Goal: Register for event/course

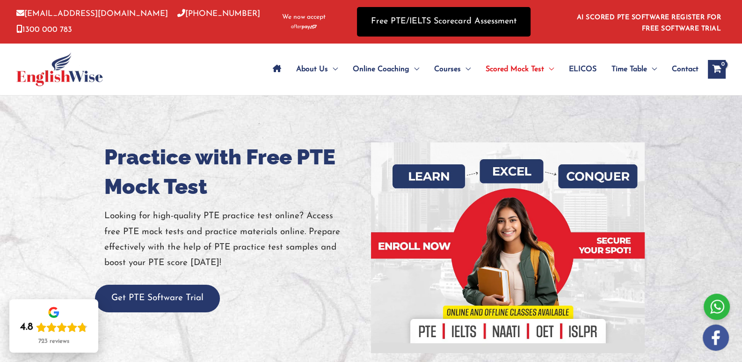
click at [454, 28] on link "Free PTE/IELTS Scorecard Assessment" at bounding box center [444, 21] width 174 height 29
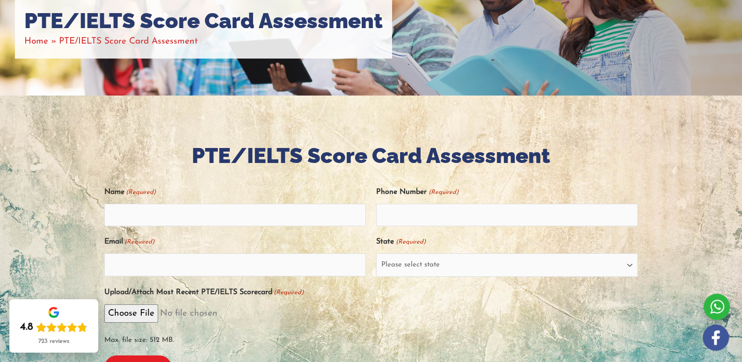
scroll to position [140, 0]
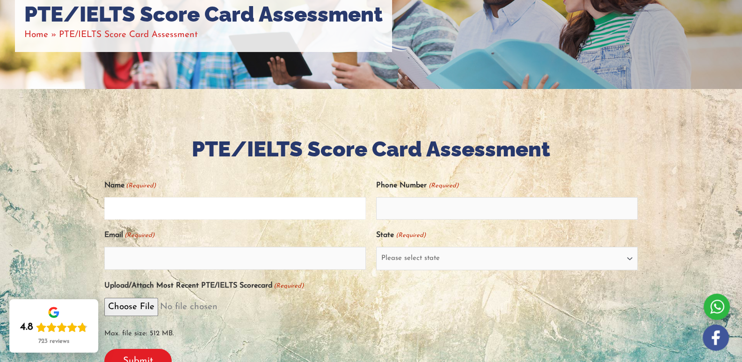
click at [258, 208] on input "Name (Required)" at bounding box center [235, 208] width 262 height 22
type input "Nisha"
click at [395, 214] on input "Phone Number (Required)" at bounding box center [507, 208] width 262 height 22
type input "0455475823"
click at [308, 249] on input "Email (Required)" at bounding box center [235, 258] width 262 height 22
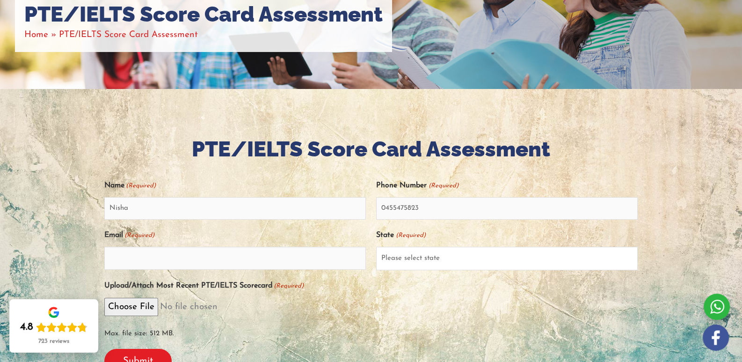
click at [428, 262] on select "Please select state New South Wales (NSW) Victoria (VIC) Queensland (QLD) South…" at bounding box center [507, 258] width 262 height 23
select select "South Australia (SA)"
click at [376, 247] on select "Please select state New South Wales (NSW) Victoria (VIC) Queensland (QLD) South…" at bounding box center [507, 258] width 262 height 23
click at [204, 253] on input "Email (Required)" at bounding box center [235, 258] width 262 height 22
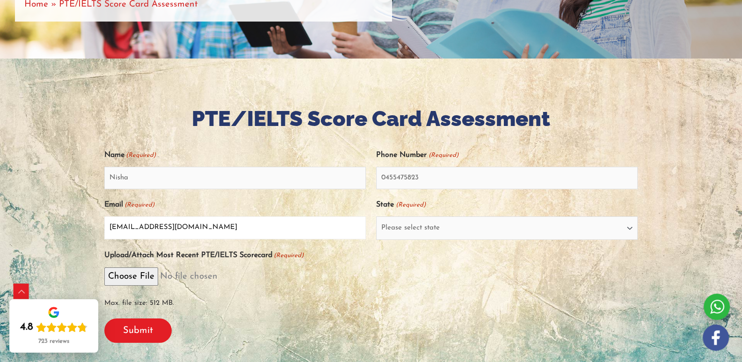
scroll to position [187, 0]
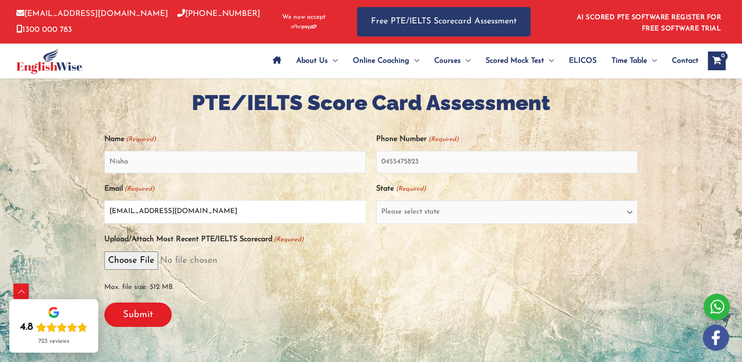
type input "nishachowdhary12@gmail.com"
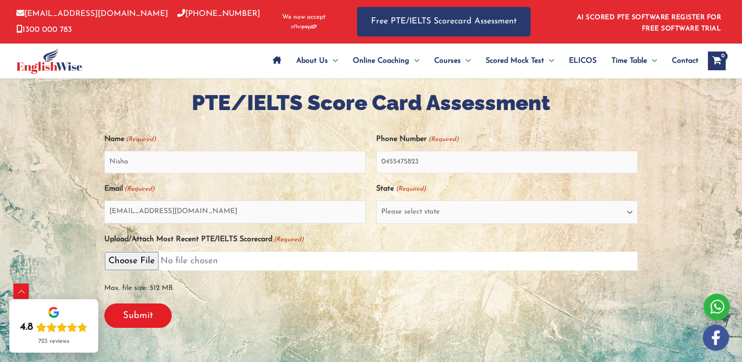
click at [132, 264] on input "Upload/Attach Most Recent PTE/IELTS Scorecard (Required)" at bounding box center [371, 260] width 534 height 19
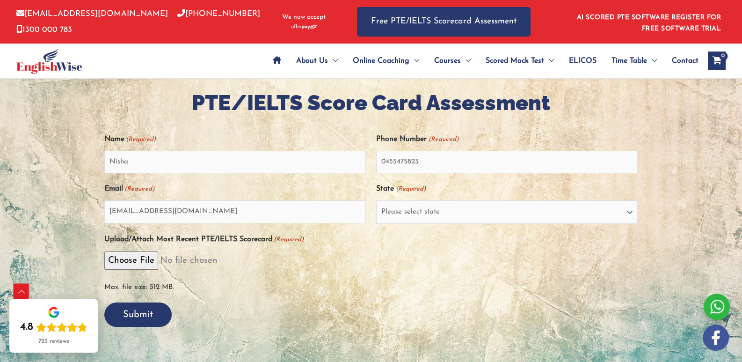
click at [133, 318] on input "Submit" at bounding box center [137, 314] width 67 height 24
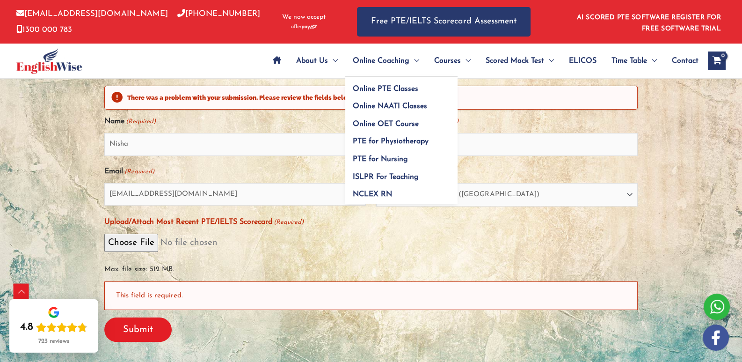
scroll to position [274, 0]
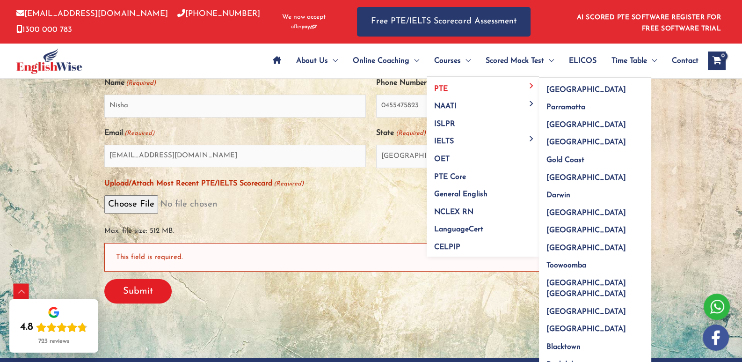
click at [459, 91] on link "PTE" at bounding box center [483, 86] width 112 height 18
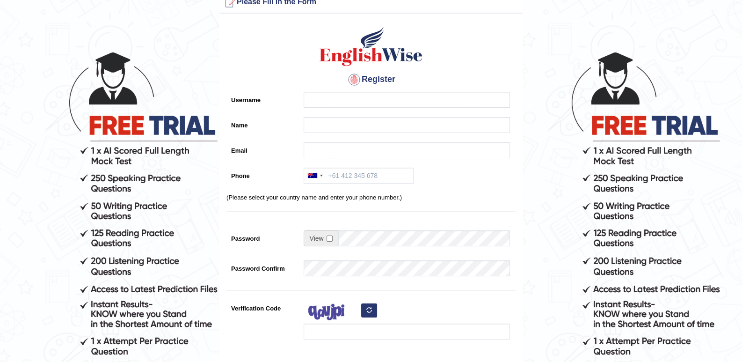
scroll to position [93, 0]
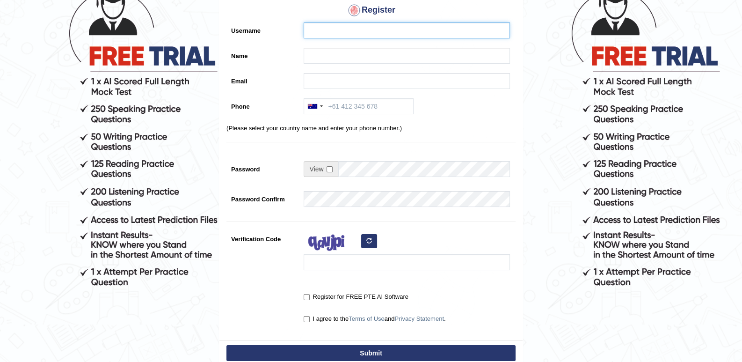
click at [318, 36] on input "Username" at bounding box center [407, 30] width 206 height 16
type input "Nishakarwasra"
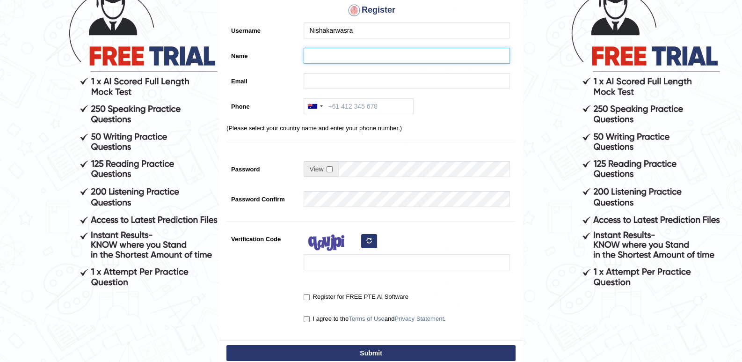
click at [322, 48] on input "Name" at bounding box center [407, 56] width 206 height 16
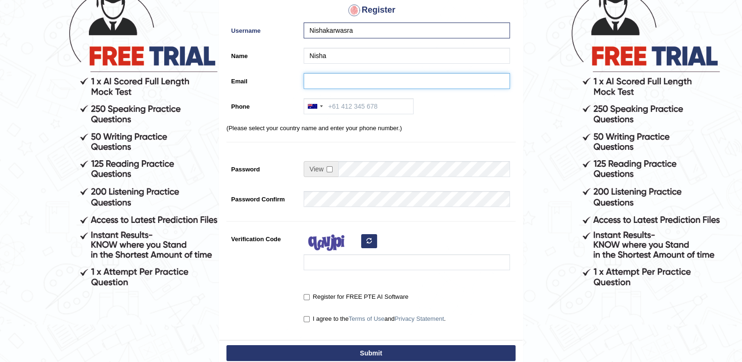
click at [323, 76] on input "Email" at bounding box center [407, 81] width 206 height 16
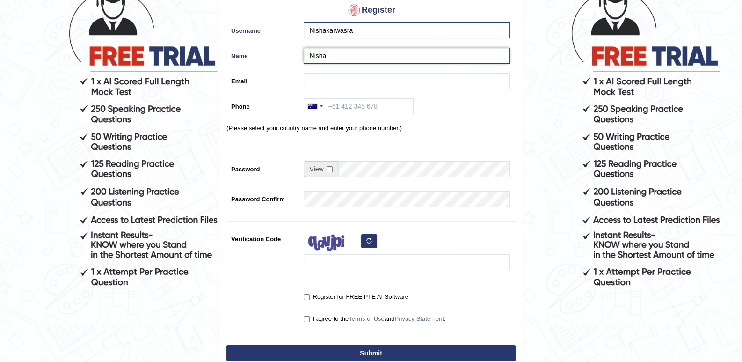
click at [343, 54] on input "Nisha" at bounding box center [407, 56] width 206 height 16
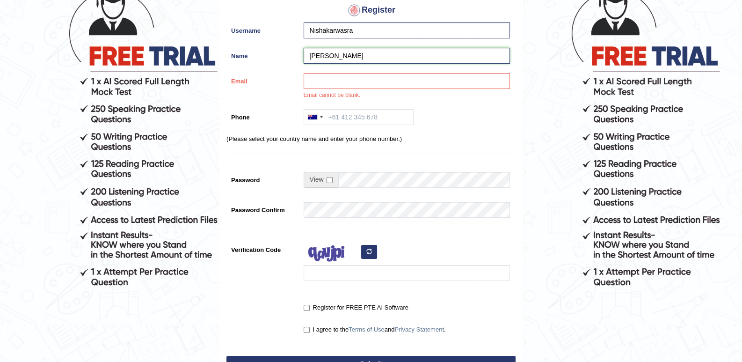
click at [335, 55] on input "Nisha KArwasra" at bounding box center [407, 56] width 206 height 16
type input "[PERSON_NAME]"
click at [342, 75] on input "Email" at bounding box center [407, 81] width 206 height 16
type input "nishachowdhary12@gmail.com"
click at [360, 121] on input "Phone" at bounding box center [359, 117] width 110 height 16
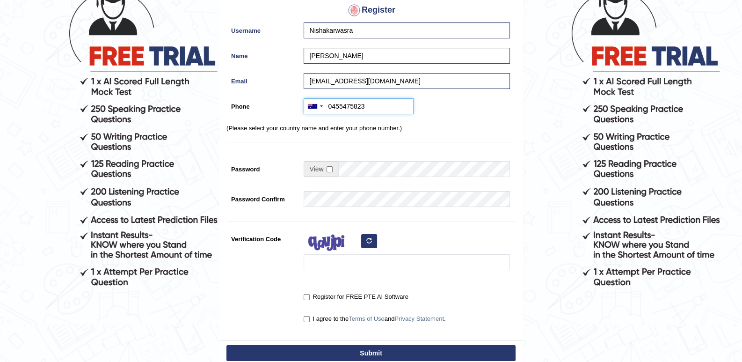
type input "0455475823"
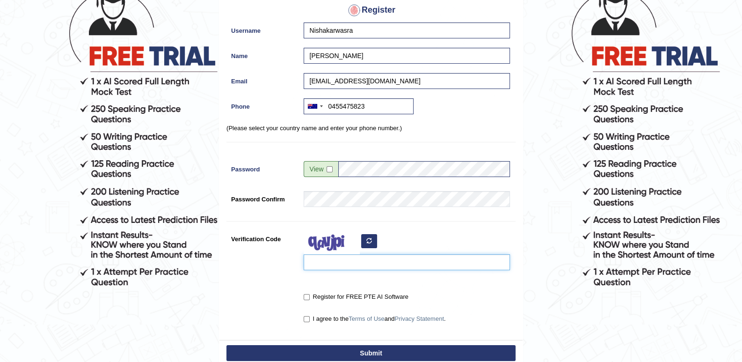
click at [358, 259] on input "Verification Code" at bounding box center [407, 262] width 206 height 16
type input "quxtiu"
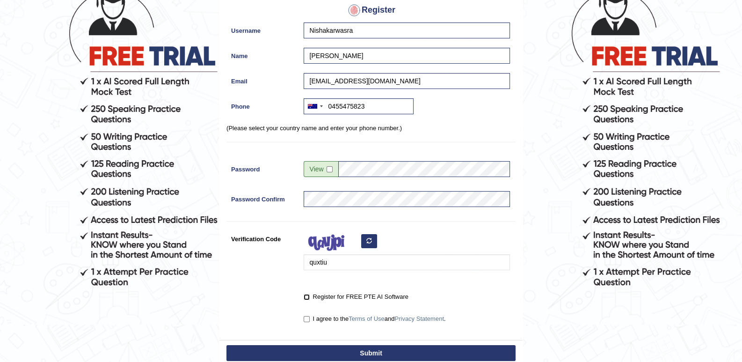
click at [308, 294] on input "Register for FREE PTE AI Software" at bounding box center [307, 297] width 6 height 6
checkbox input "true"
click at [308, 318] on input "I agree to the Terms of Use and Privacy Statement ." at bounding box center [307, 319] width 6 height 6
checkbox input "true"
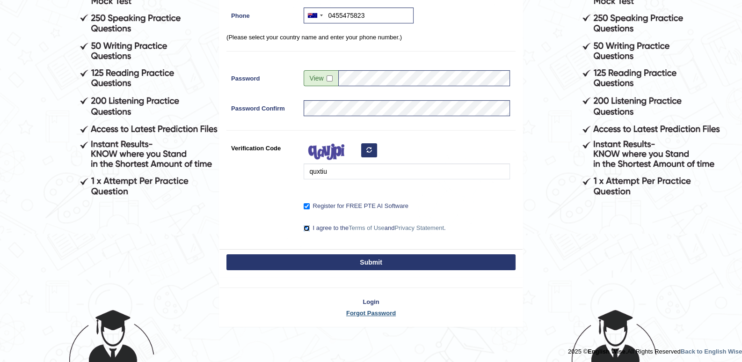
scroll to position [186, 0]
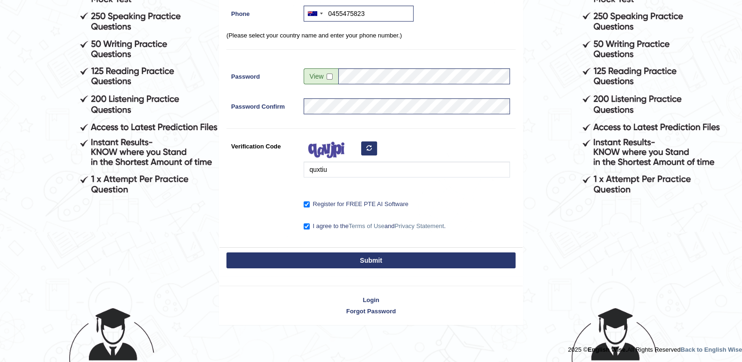
click at [344, 256] on button "Submit" at bounding box center [371, 260] width 289 height 16
type input "+61455475823"
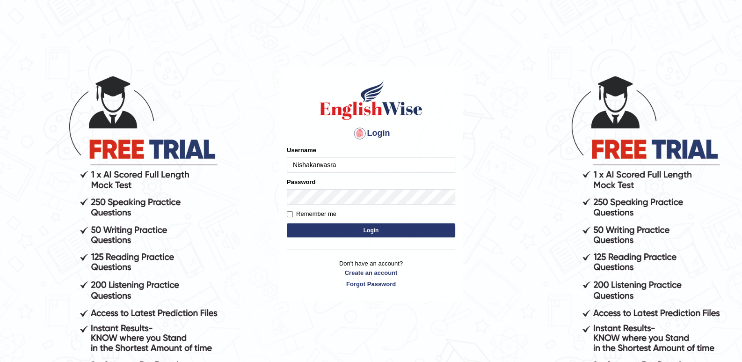
type input "Nishakarwasra"
click at [316, 184] on div "Password" at bounding box center [371, 190] width 169 height 27
click at [353, 234] on button "Login" at bounding box center [371, 230] width 169 height 14
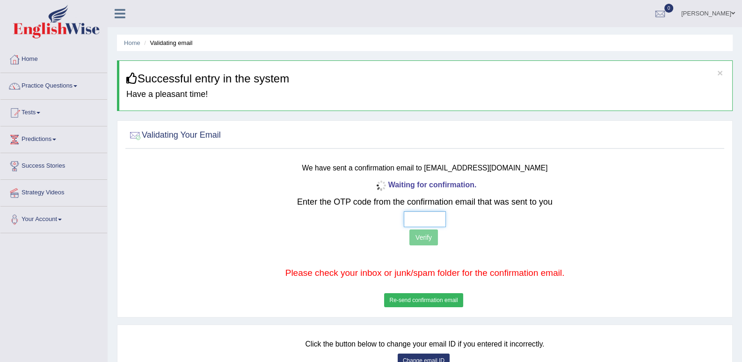
click at [412, 220] on input "text" at bounding box center [425, 219] width 42 height 16
click at [417, 297] on button "Re-send confirmation email" at bounding box center [423, 300] width 79 height 14
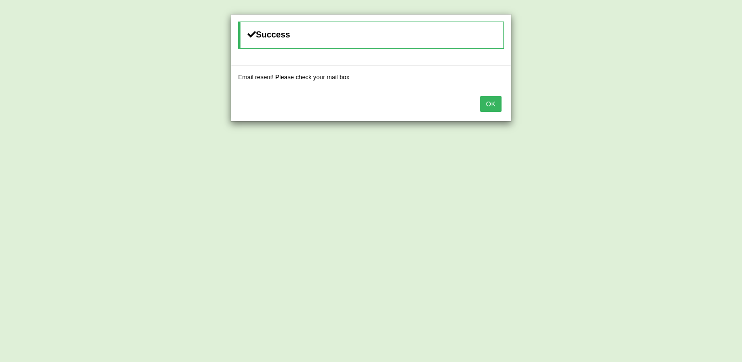
click at [489, 104] on button "OK" at bounding box center [491, 104] width 22 height 16
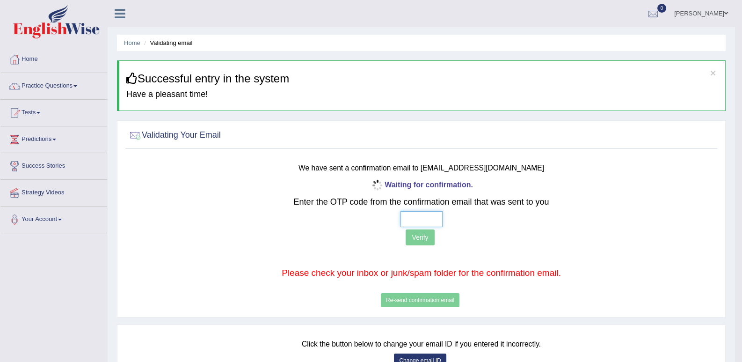
click at [410, 223] on input "text" at bounding box center [422, 219] width 42 height 16
type input "9 2 0 8"
click at [417, 234] on button "Verify" at bounding box center [420, 237] width 29 height 16
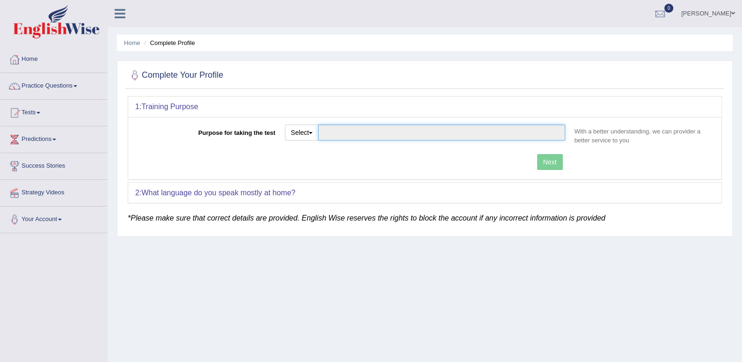
click at [459, 138] on input "Purpose for taking the test" at bounding box center [441, 133] width 247 height 16
click at [365, 136] on input "Purpose for taking the test" at bounding box center [441, 133] width 247 height 16
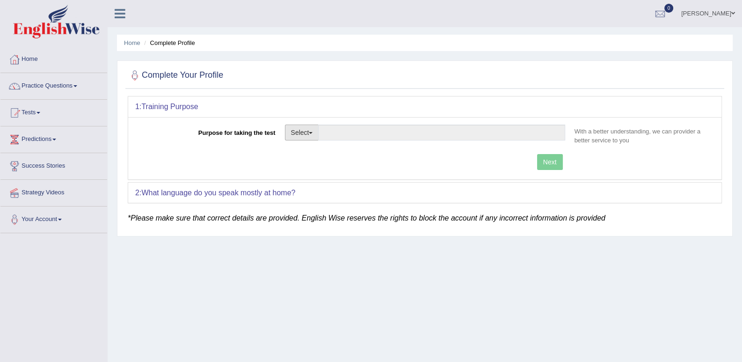
click at [306, 132] on button "Select" at bounding box center [302, 133] width 34 height 16
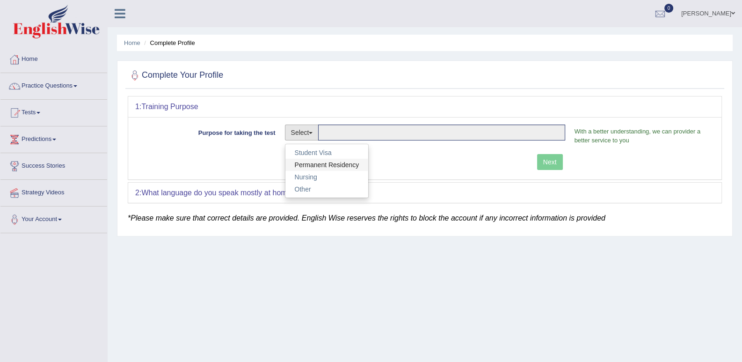
click at [308, 161] on link "Permanent Residency" at bounding box center [327, 165] width 83 height 12
type input "Permanent Residency"
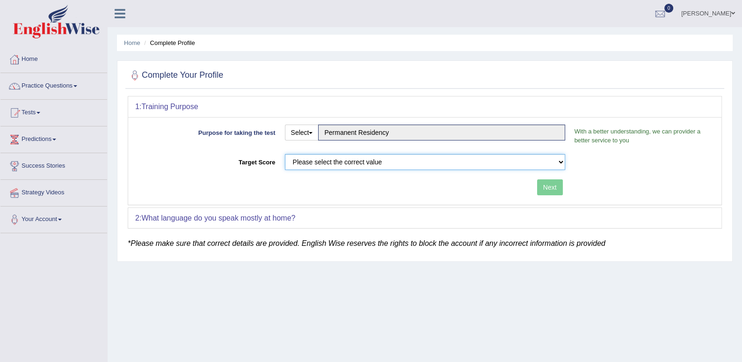
click at [499, 159] on select "Please select the correct value 50 (6 bands) 58 (6.5 bands) 65 (7 bands) 79 (8 …" at bounding box center [425, 162] width 280 height 16
select select "79"
click at [285, 154] on select "Please select the correct value 50 (6 bands) 58 (6.5 bands) 65 (7 bands) 79 (8 …" at bounding box center [425, 162] width 280 height 16
click at [535, 183] on div "Next" at bounding box center [352, 188] width 435 height 18
click at [551, 186] on button "Next" at bounding box center [550, 187] width 26 height 16
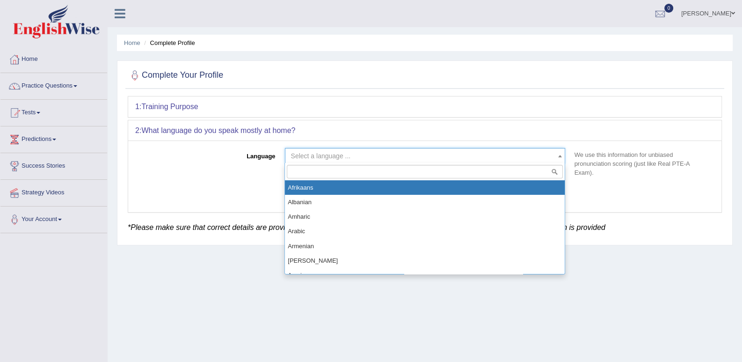
click at [511, 157] on span "Select a language ..." at bounding box center [422, 155] width 263 height 9
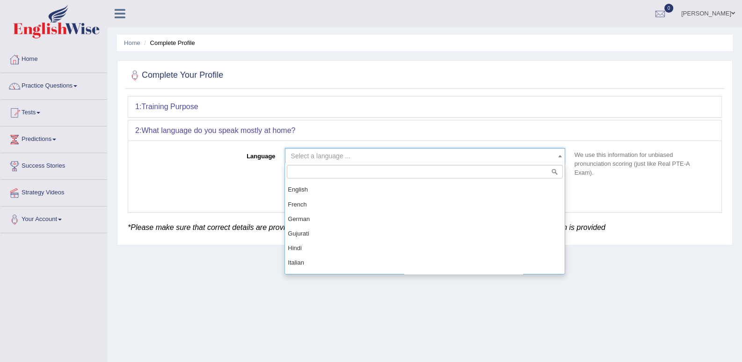
scroll to position [374, 0]
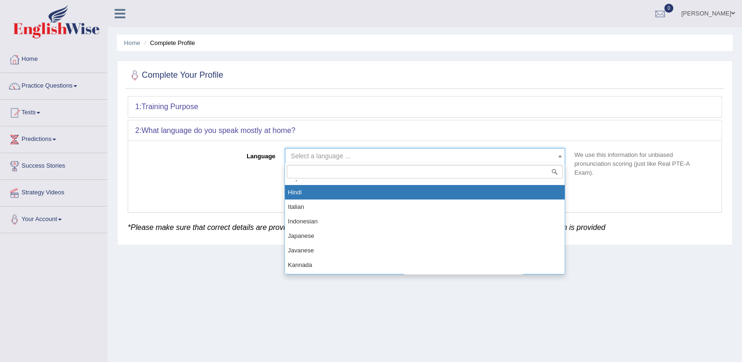
select select "Hindi"
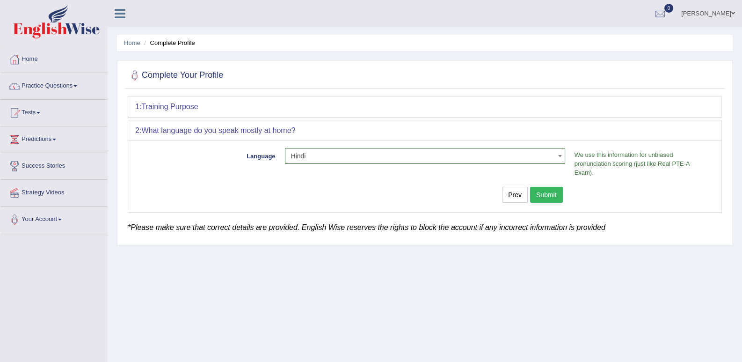
click at [545, 187] on button "Submit" at bounding box center [546, 195] width 33 height 16
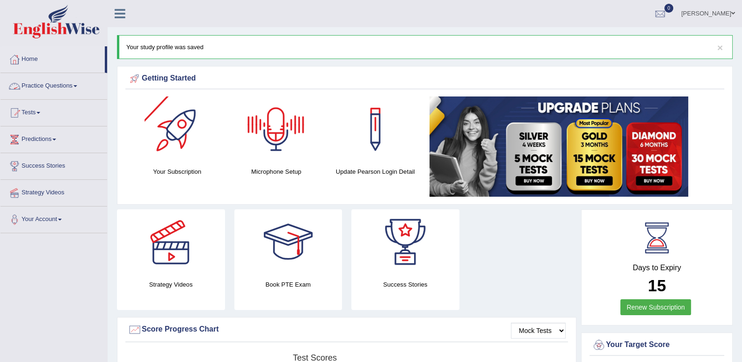
click at [68, 83] on link "Practice Questions" at bounding box center [53, 84] width 107 height 23
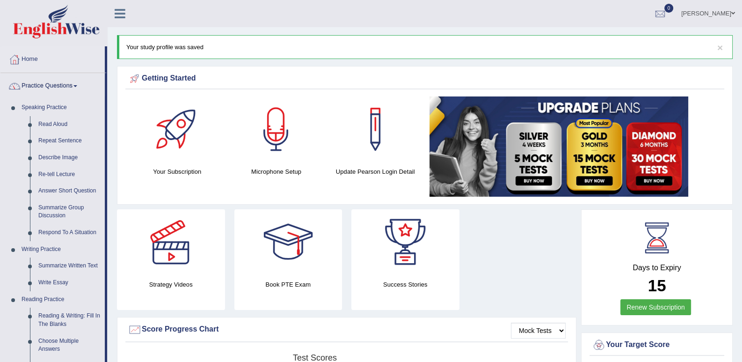
click at [68, 83] on link "Practice Questions" at bounding box center [52, 84] width 104 height 23
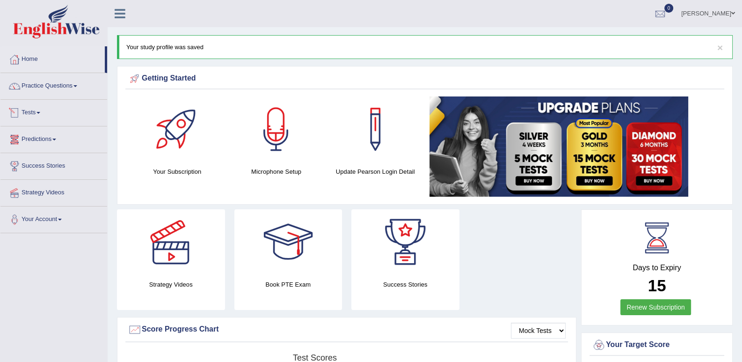
click at [33, 115] on link "Tests" at bounding box center [53, 111] width 107 height 23
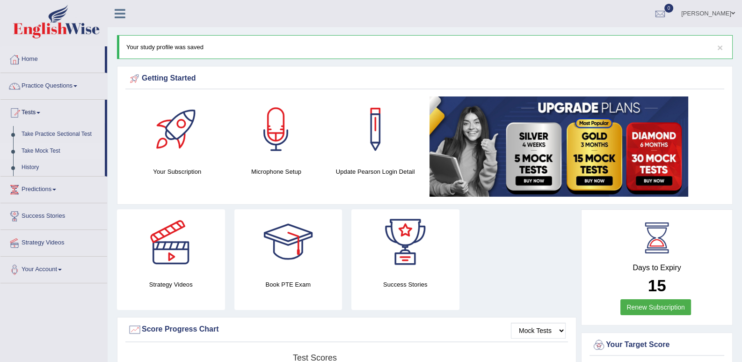
click at [35, 148] on link "Take Mock Test" at bounding box center [61, 151] width 88 height 17
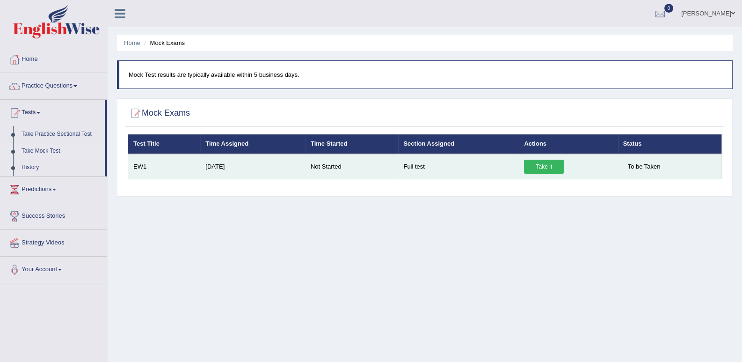
click at [542, 165] on link "Take it" at bounding box center [544, 167] width 40 height 14
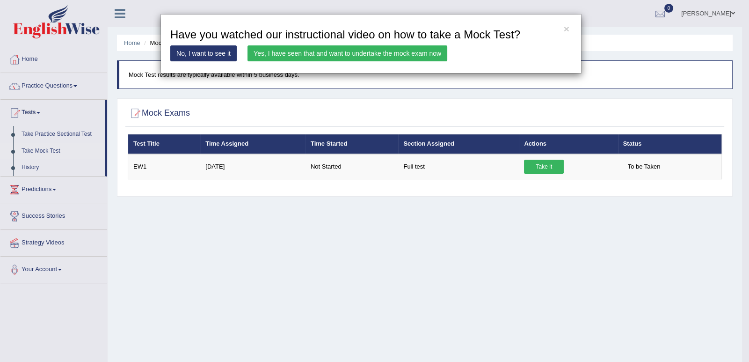
click at [277, 58] on link "Yes, I have seen that and want to undertake the mock exam now" at bounding box center [348, 53] width 200 height 16
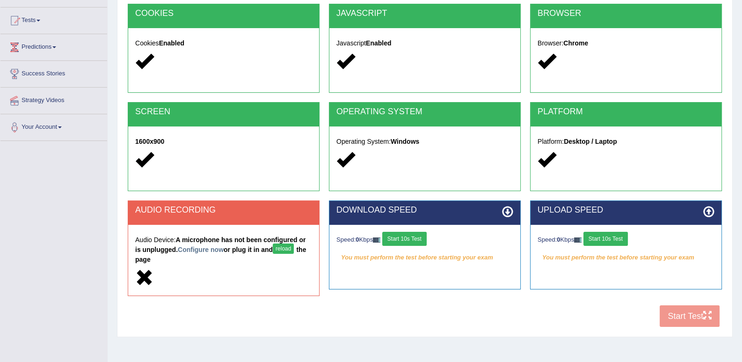
scroll to position [129, 0]
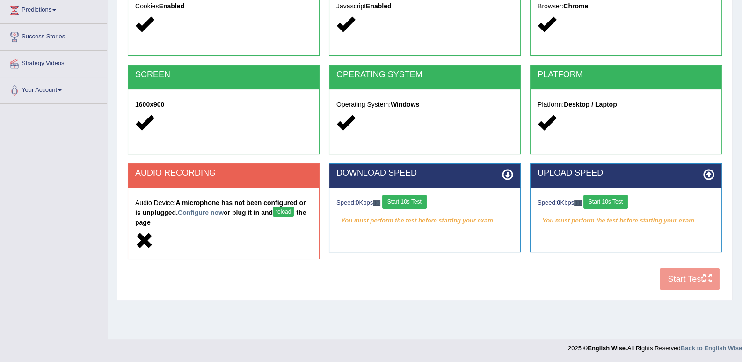
click at [273, 209] on button "reload" at bounding box center [283, 211] width 21 height 10
click at [182, 209] on link "Configure now" at bounding box center [201, 212] width 46 height 7
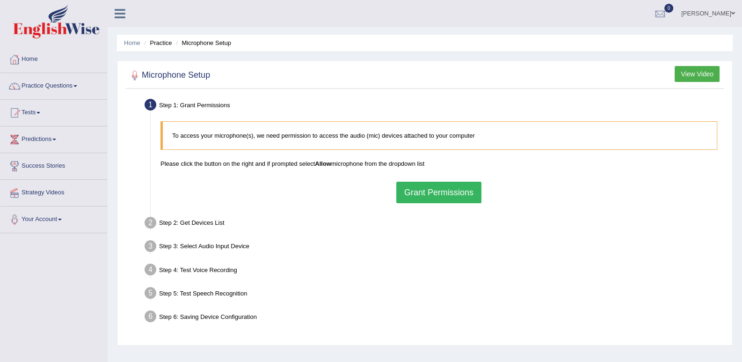
click at [440, 196] on button "Grant Permissions" at bounding box center [438, 193] width 85 height 22
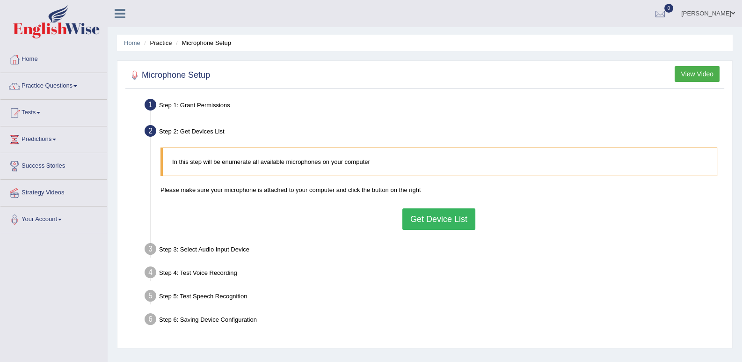
click at [440, 221] on button "Get Device List" at bounding box center [439, 219] width 73 height 22
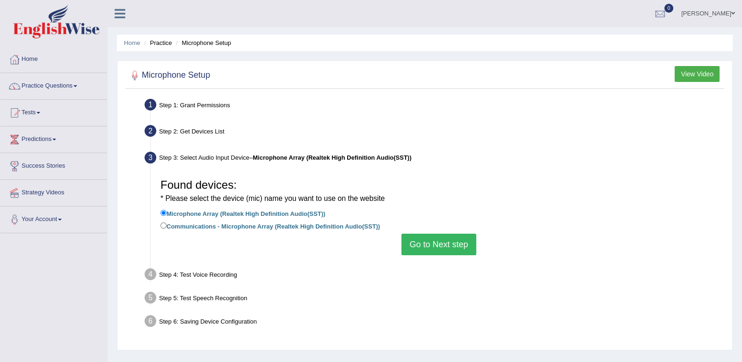
click at [448, 242] on button "Go to Next step" at bounding box center [439, 245] width 74 height 22
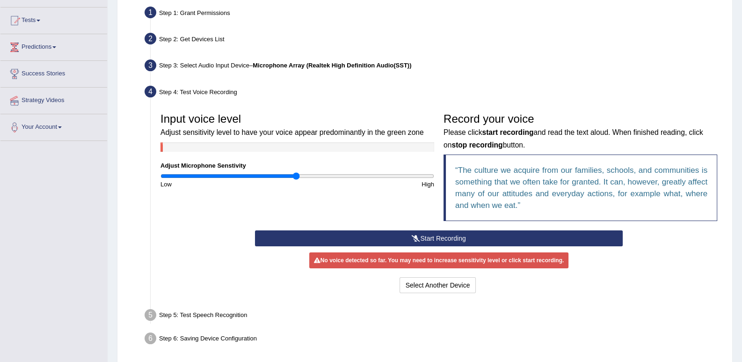
scroll to position [93, 0]
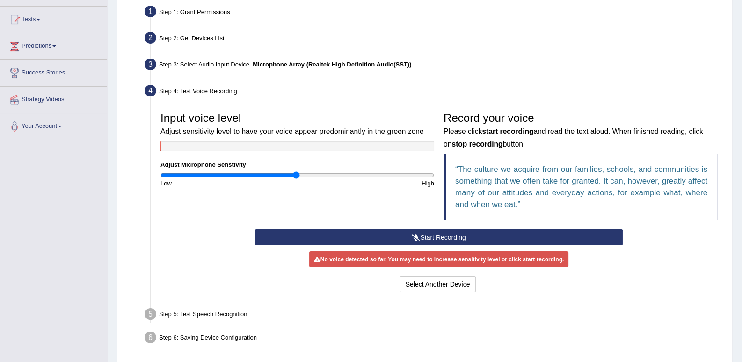
click at [445, 236] on button "Start Recording" at bounding box center [439, 237] width 368 height 16
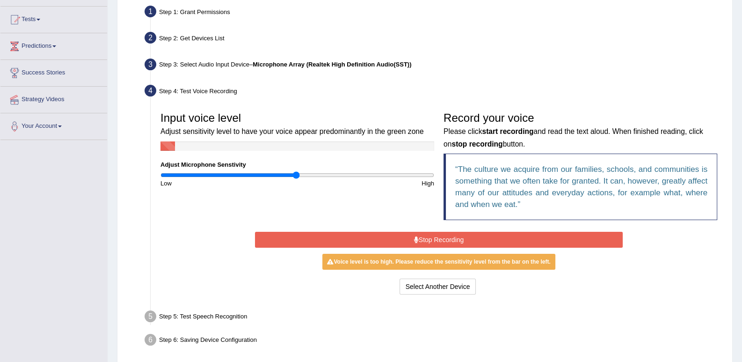
click at [445, 236] on button "Stop Recording" at bounding box center [439, 240] width 368 height 16
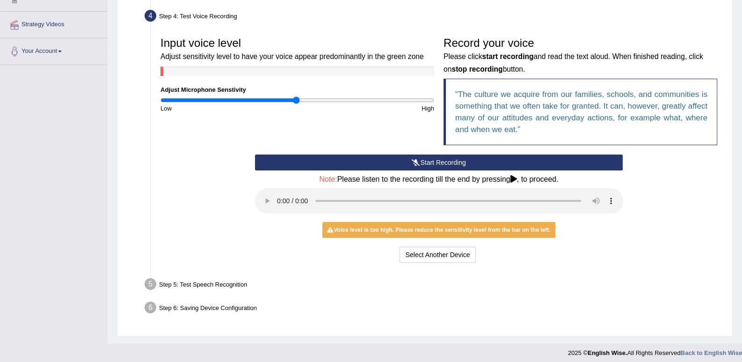
scroll to position [173, 0]
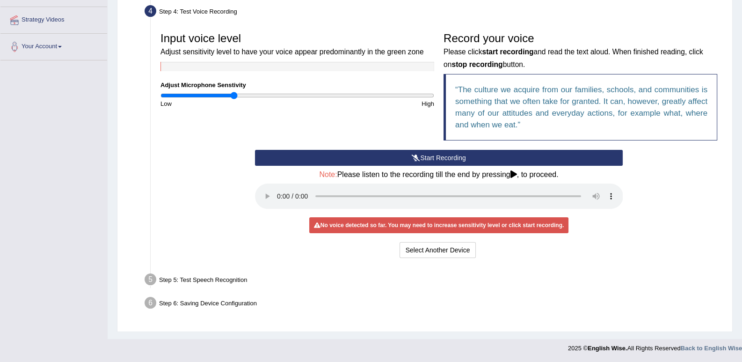
drag, startPoint x: 296, startPoint y: 91, endPoint x: 234, endPoint y: 90, distance: 62.3
click at [234, 92] on input "range" at bounding box center [298, 95] width 274 height 7
click at [403, 156] on button "Start Recording" at bounding box center [439, 158] width 368 height 16
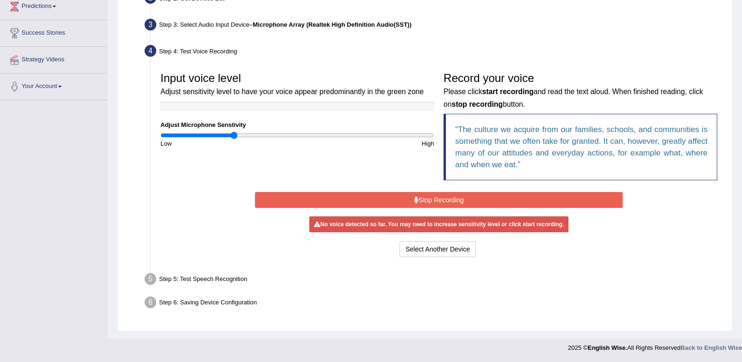
scroll to position [130, 0]
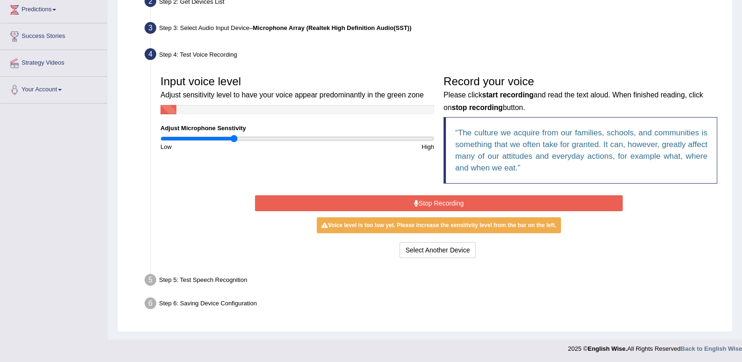
click at [380, 203] on button "Stop Recording" at bounding box center [439, 203] width 368 height 16
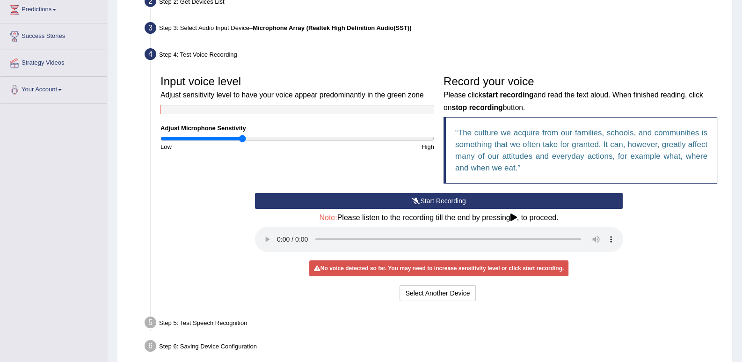
drag, startPoint x: 234, startPoint y: 135, endPoint x: 241, endPoint y: 134, distance: 7.1
click at [241, 135] on input "range" at bounding box center [298, 138] width 274 height 7
click at [404, 193] on button "Start Recording" at bounding box center [439, 201] width 368 height 16
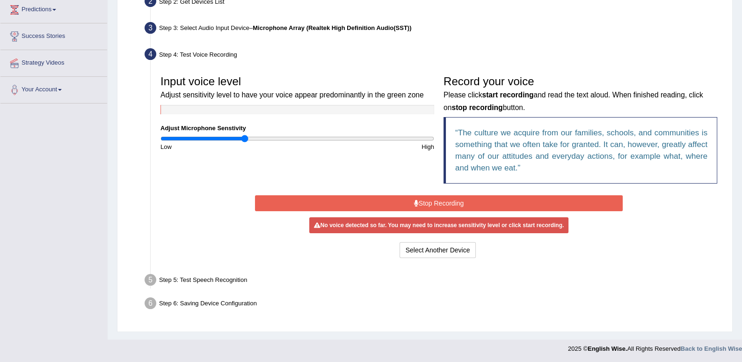
click at [244, 136] on input "range" at bounding box center [298, 138] width 274 height 7
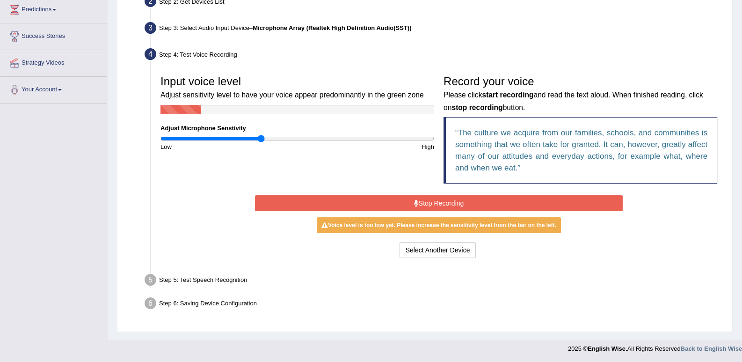
drag, startPoint x: 244, startPoint y: 136, endPoint x: 262, endPoint y: 139, distance: 18.0
type input "0.74"
click at [262, 139] on input "range" at bounding box center [298, 138] width 274 height 7
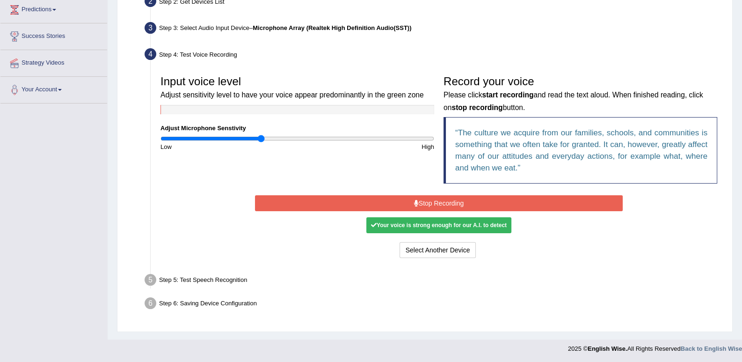
click at [384, 198] on button "Stop Recording" at bounding box center [439, 203] width 368 height 16
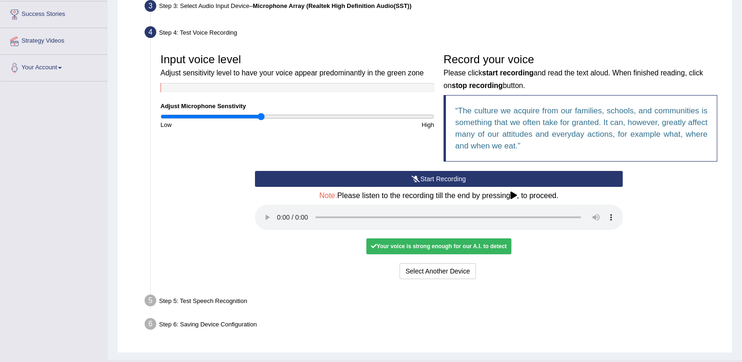
scroll to position [173, 0]
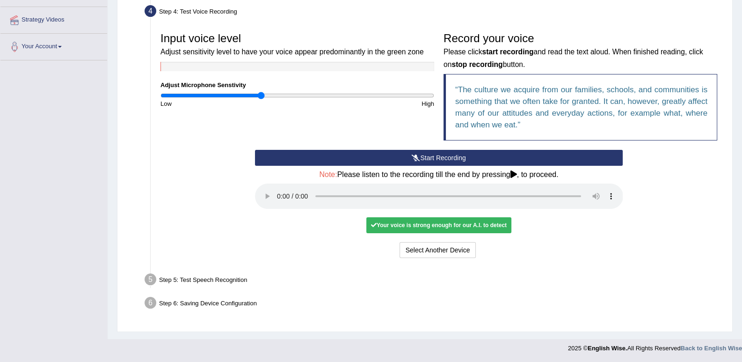
click at [206, 279] on div "Step 5: Test Speech Recognition" at bounding box center [434, 281] width 588 height 21
click at [422, 250] on button "Select Another Device" at bounding box center [438, 250] width 77 height 16
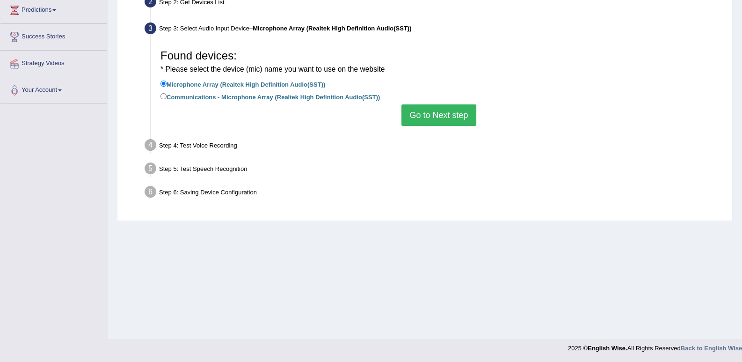
click at [414, 116] on button "Go to Next step" at bounding box center [439, 115] width 74 height 22
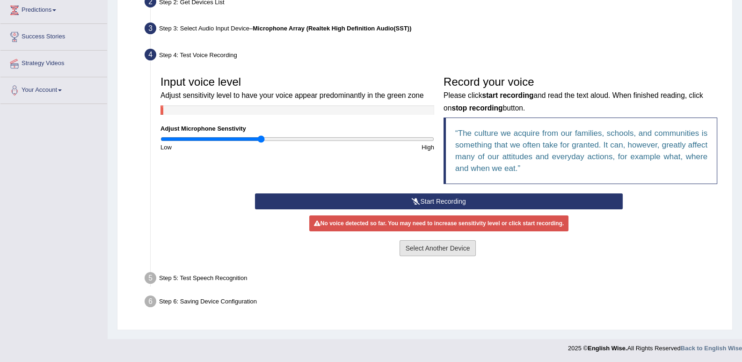
click at [428, 249] on button "Select Another Device" at bounding box center [438, 248] width 77 height 16
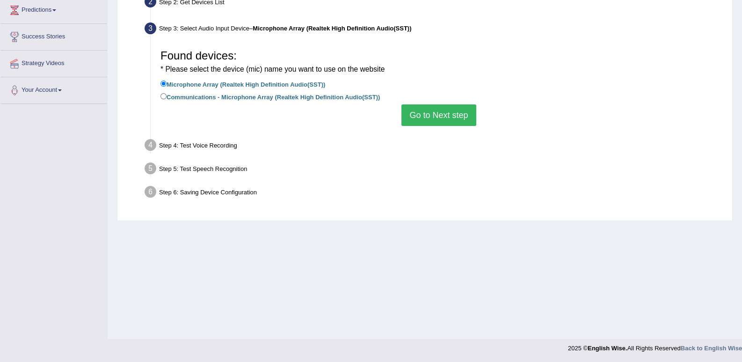
click at [428, 114] on button "Go to Next step" at bounding box center [439, 115] width 74 height 22
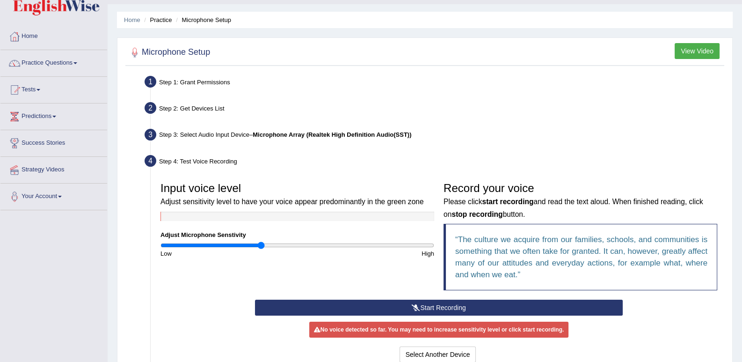
scroll to position [0, 0]
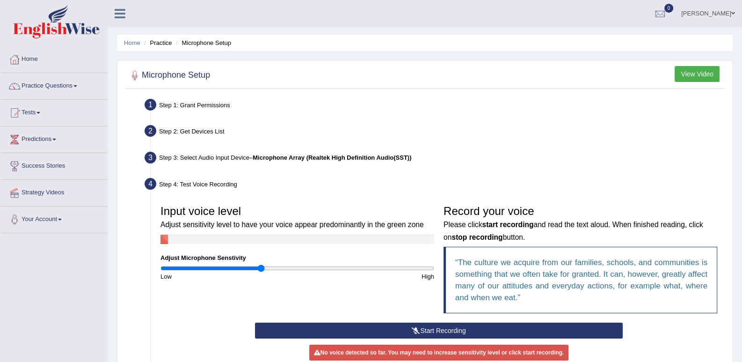
click at [702, 72] on button "View Video" at bounding box center [697, 74] width 45 height 16
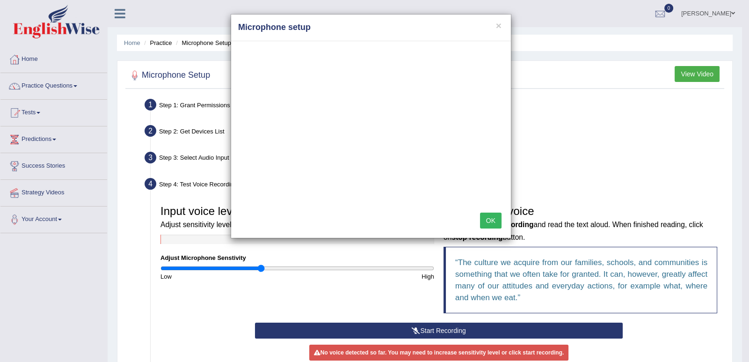
click at [481, 218] on button "OK" at bounding box center [491, 221] width 22 height 16
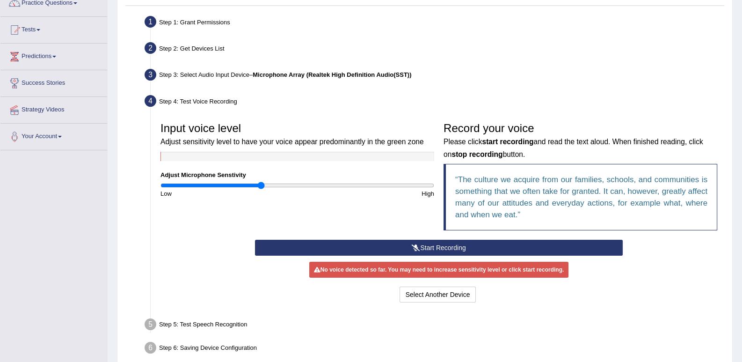
scroll to position [82, 0]
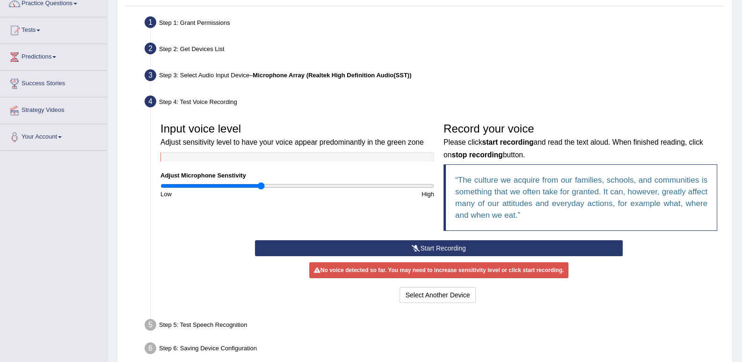
click at [442, 245] on button "Start Recording" at bounding box center [439, 248] width 368 height 16
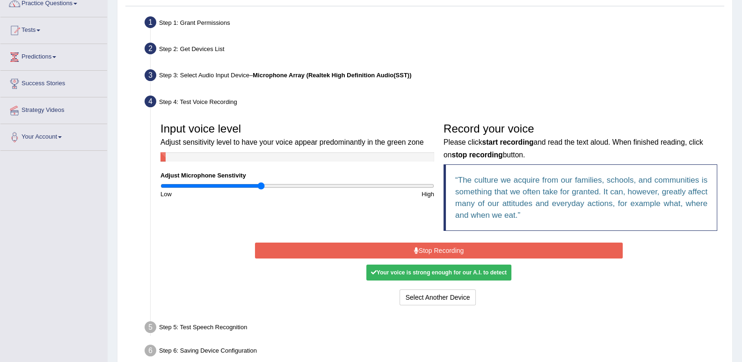
click at [422, 245] on button "Stop Recording" at bounding box center [439, 250] width 368 height 16
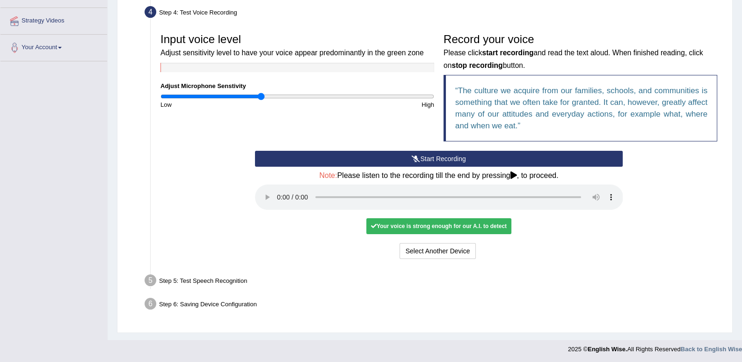
scroll to position [173, 0]
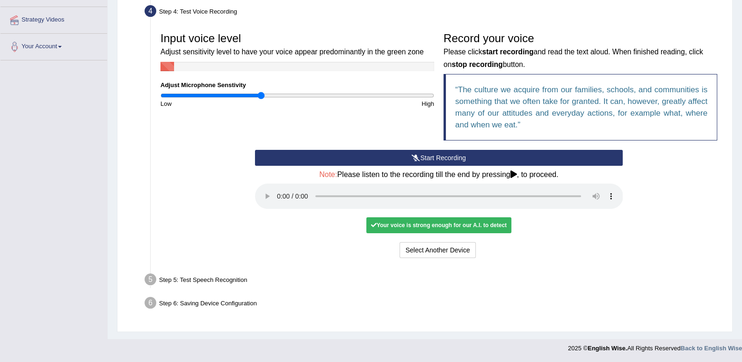
click at [501, 247] on div "Select Another Device Voice is ok. Go to Next step" at bounding box center [439, 251] width 368 height 18
click at [483, 251] on button "Voice is ok. Go to Next step" at bounding box center [478, 250] width 93 height 16
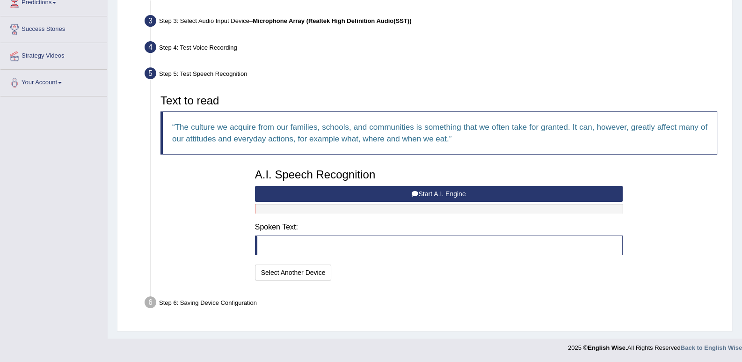
scroll to position [136, 0]
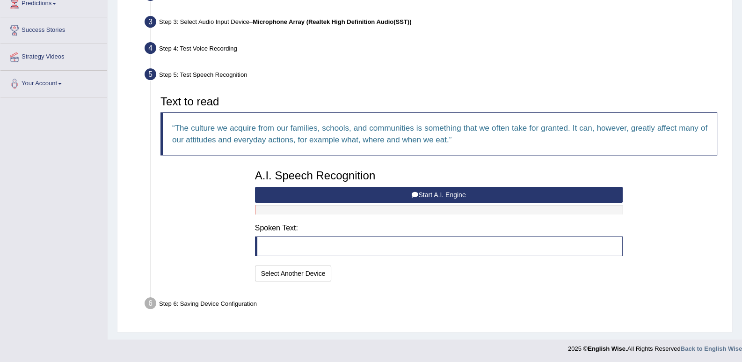
click at [425, 191] on button "Start A.I. Engine" at bounding box center [439, 195] width 368 height 16
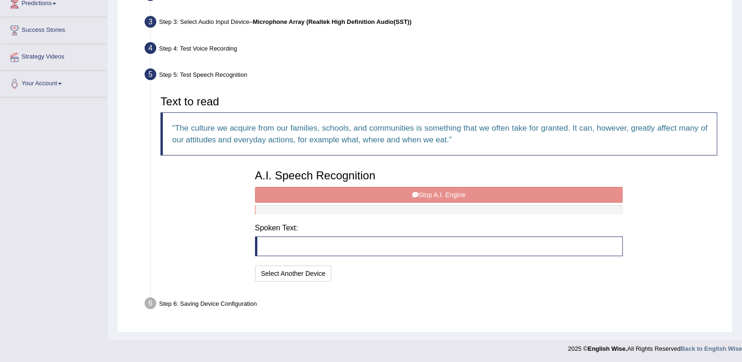
click at [420, 197] on div "A.I. Speech Recognition Start A.I. Engine Stop A.I. Engine Note: Please listen …" at bounding box center [439, 224] width 378 height 119
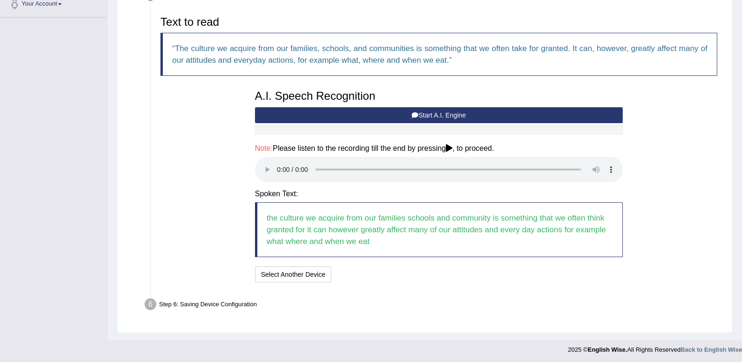
scroll to position [216, 0]
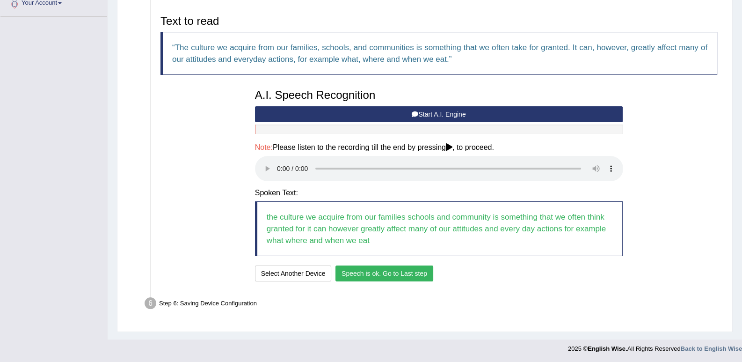
click at [364, 273] on button "Speech is ok. Go to Last step" at bounding box center [385, 273] width 98 height 16
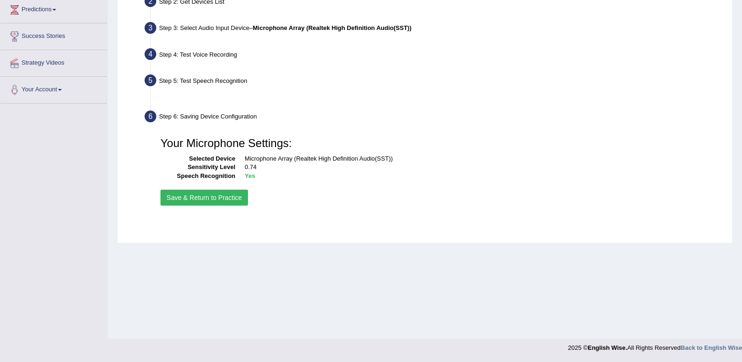
scroll to position [129, 0]
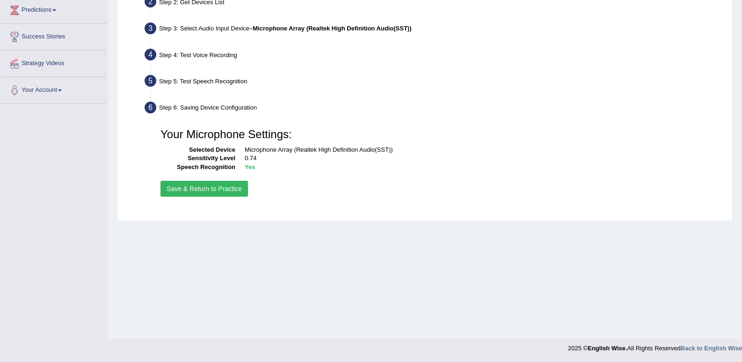
click at [220, 193] on button "Save & Return to Practice" at bounding box center [205, 189] width 88 height 16
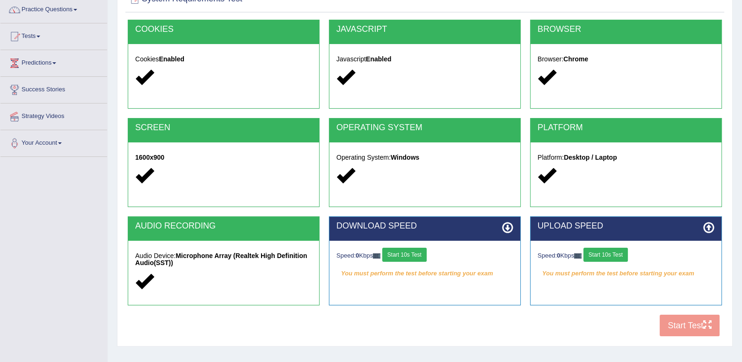
scroll to position [129, 0]
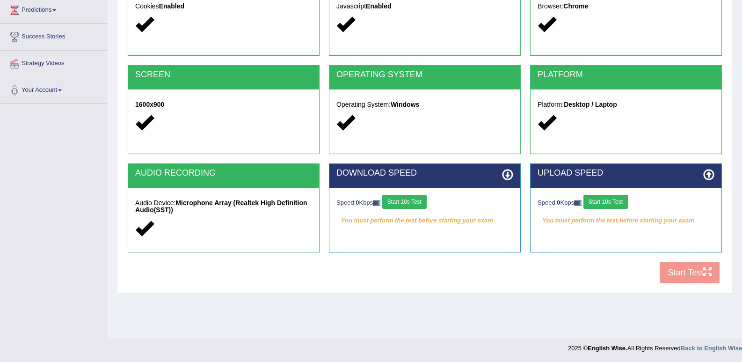
click at [421, 200] on button "Start 10s Test" at bounding box center [404, 202] width 44 height 14
click at [609, 202] on button "Start 10s Test" at bounding box center [606, 202] width 44 height 14
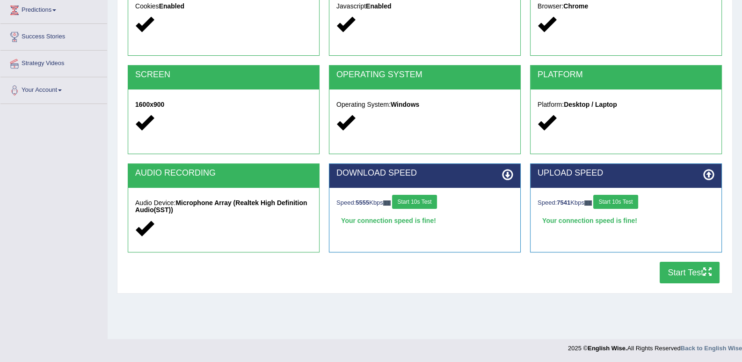
click at [685, 275] on button "Start Test" at bounding box center [690, 273] width 60 height 22
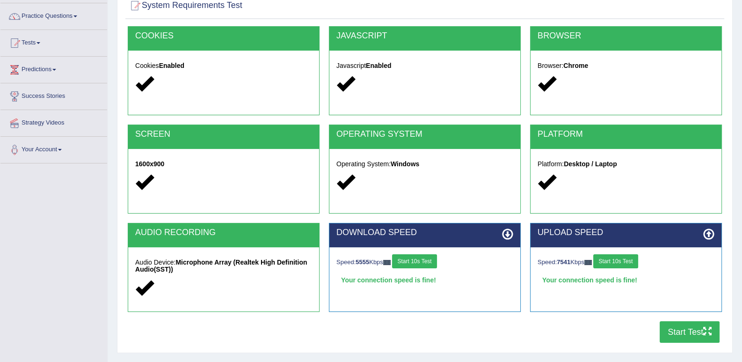
scroll to position [0, 0]
